Goal: Find specific page/section: Find specific page/section

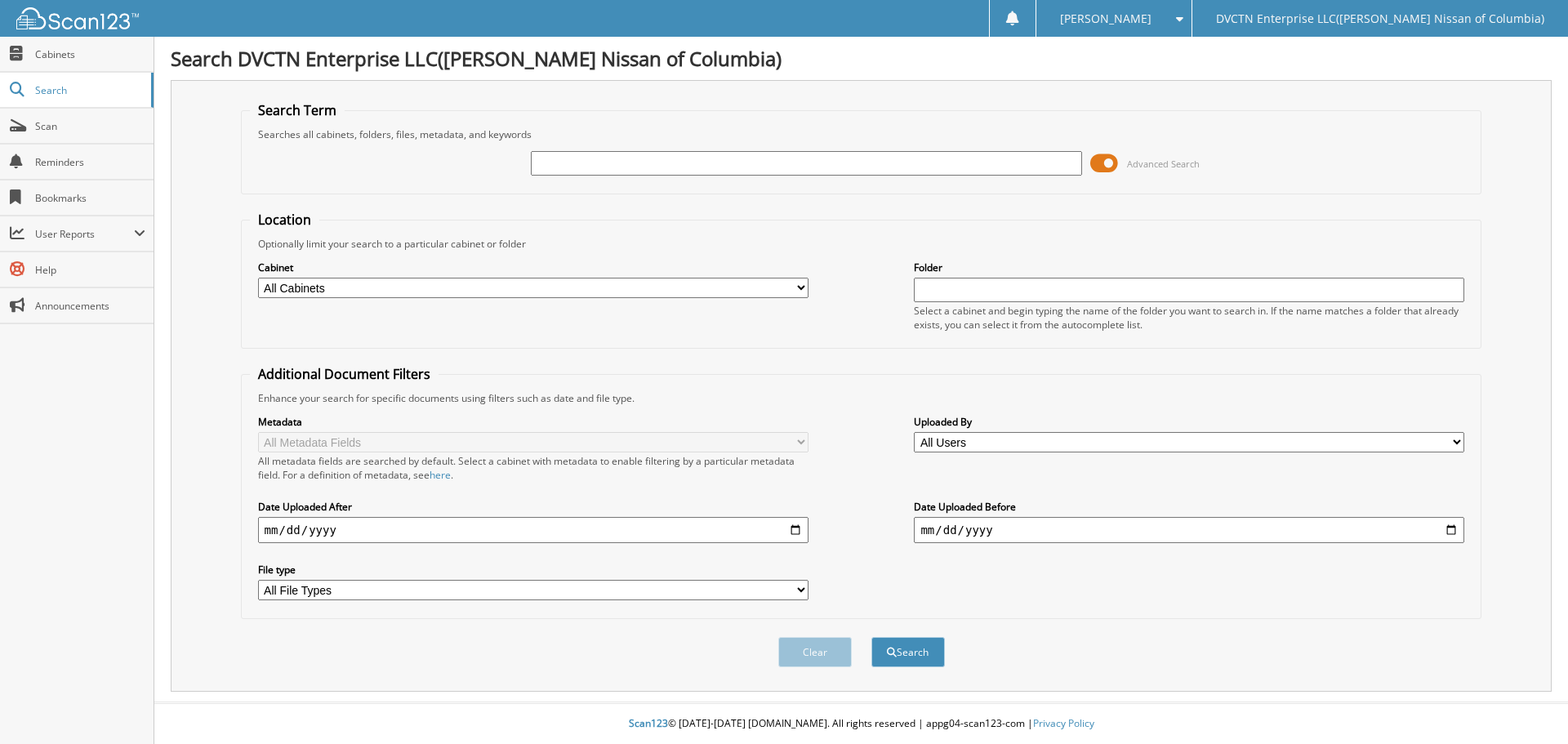
click at [598, 154] on input "text" at bounding box center [805, 163] width 550 height 24
click at [598, 162] on input "text" at bounding box center [805, 163] width 550 height 24
type input "6002503"
click at [871, 637] on button "Search" at bounding box center [907, 652] width 73 height 31
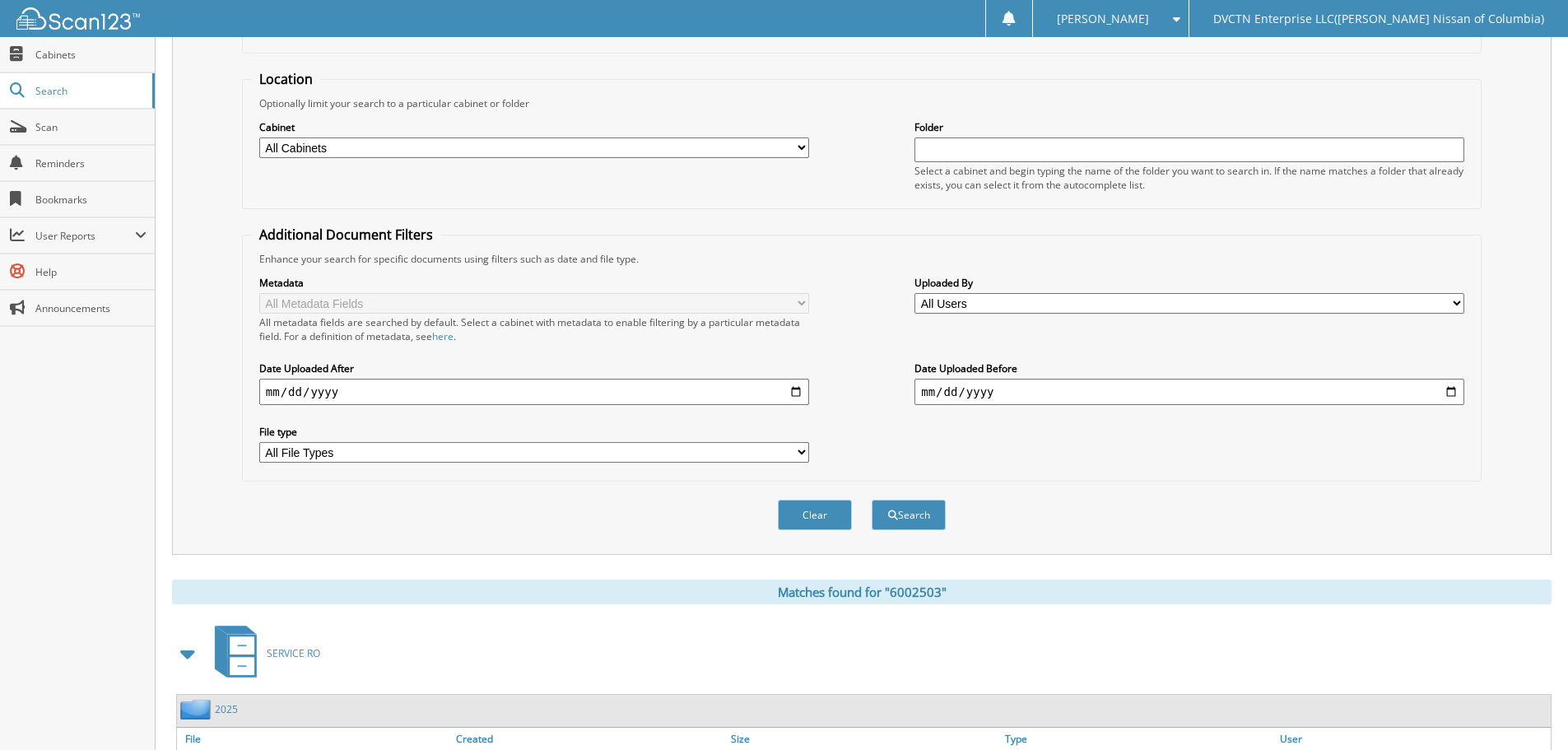
scroll to position [235, 0]
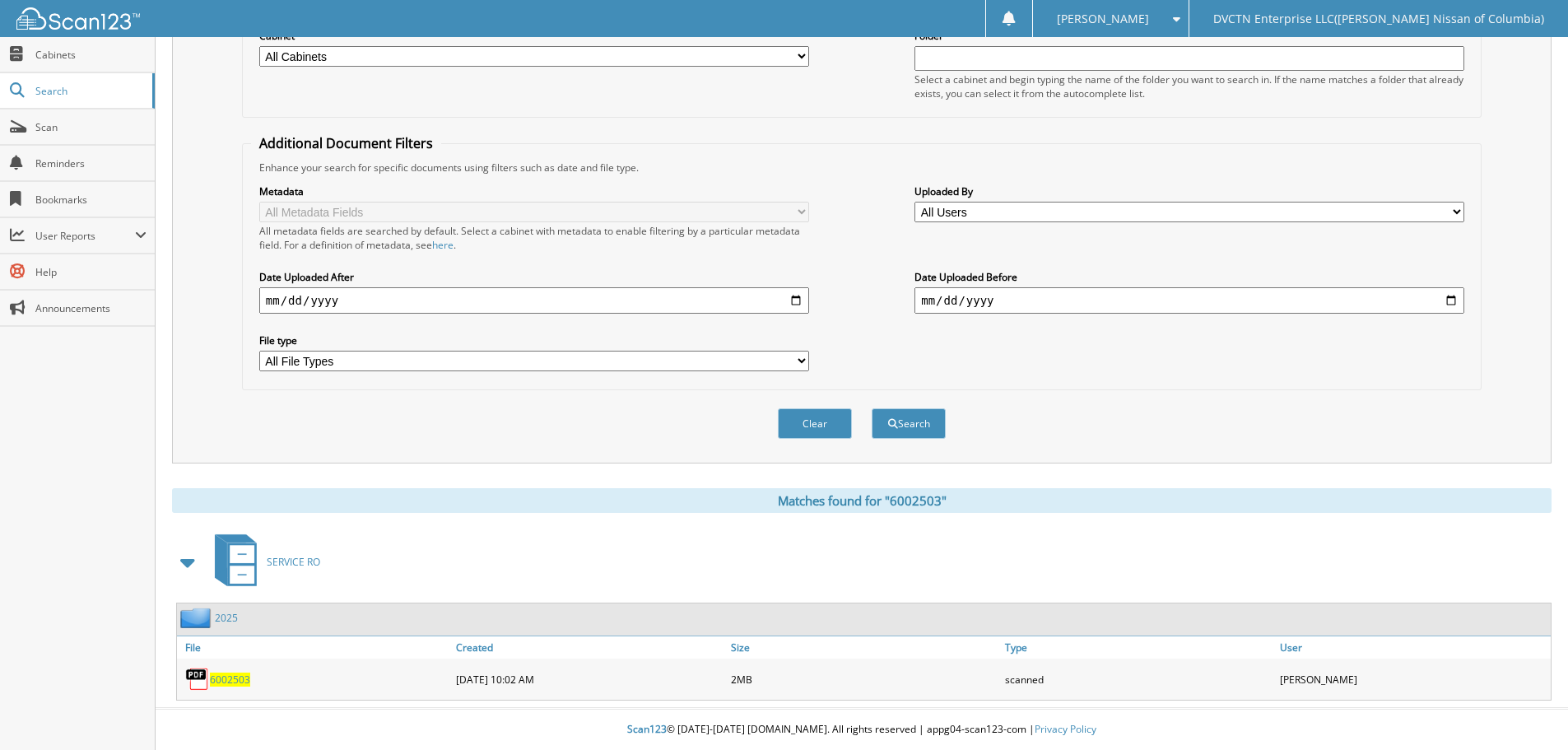
click at [228, 678] on span "6002503" at bounding box center [229, 679] width 40 height 14
